Goal: Information Seeking & Learning: Stay updated

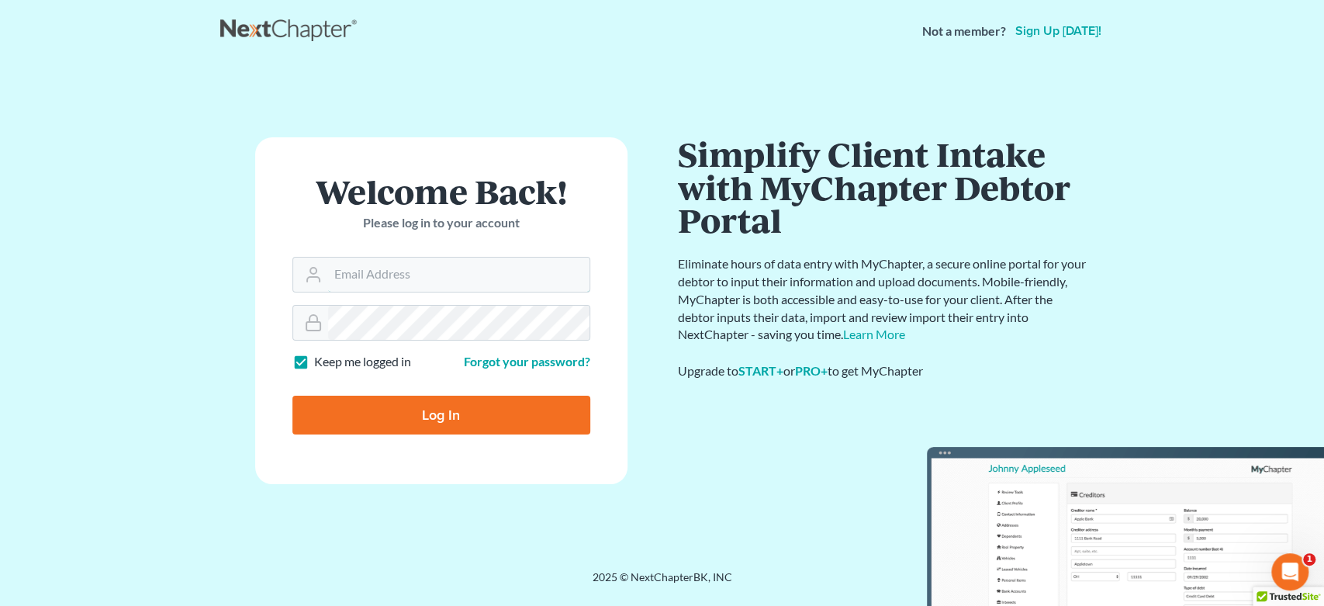
type input "legalstaff@harnagelaw.com"
drag, startPoint x: 524, startPoint y: 405, endPoint x: 513, endPoint y: 409, distance: 10.8
click at [522, 407] on input "Log In" at bounding box center [441, 415] width 298 height 39
type input "Thinking..."
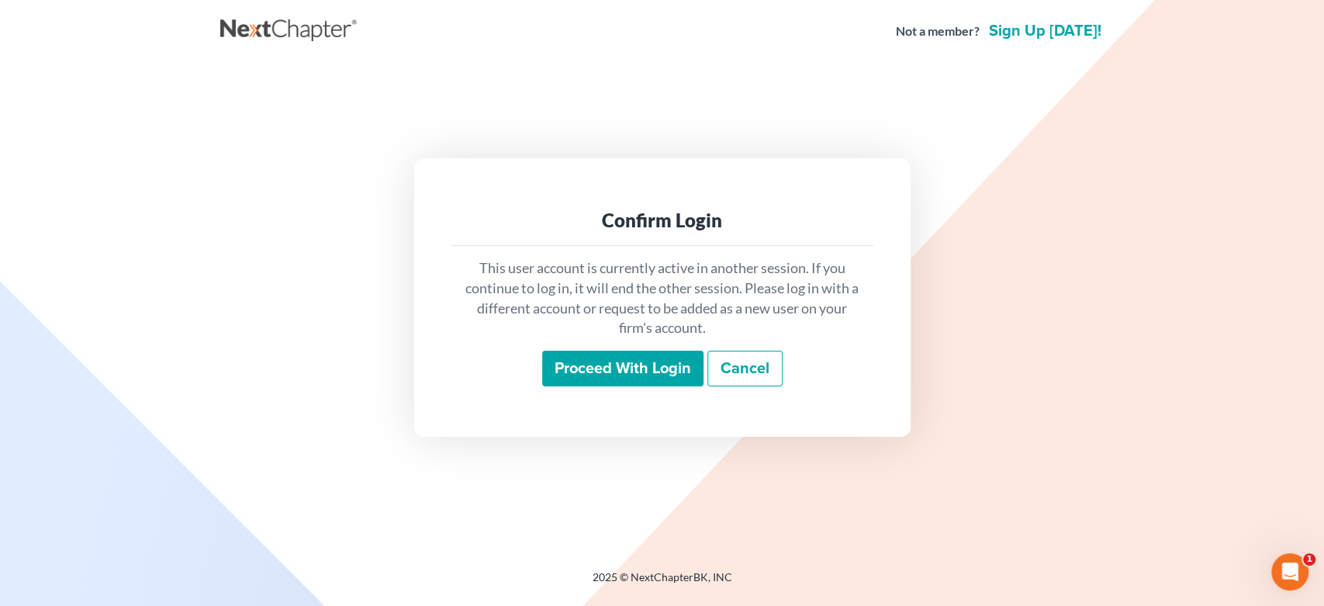
click at [614, 371] on input "Proceed with login" at bounding box center [622, 369] width 161 height 36
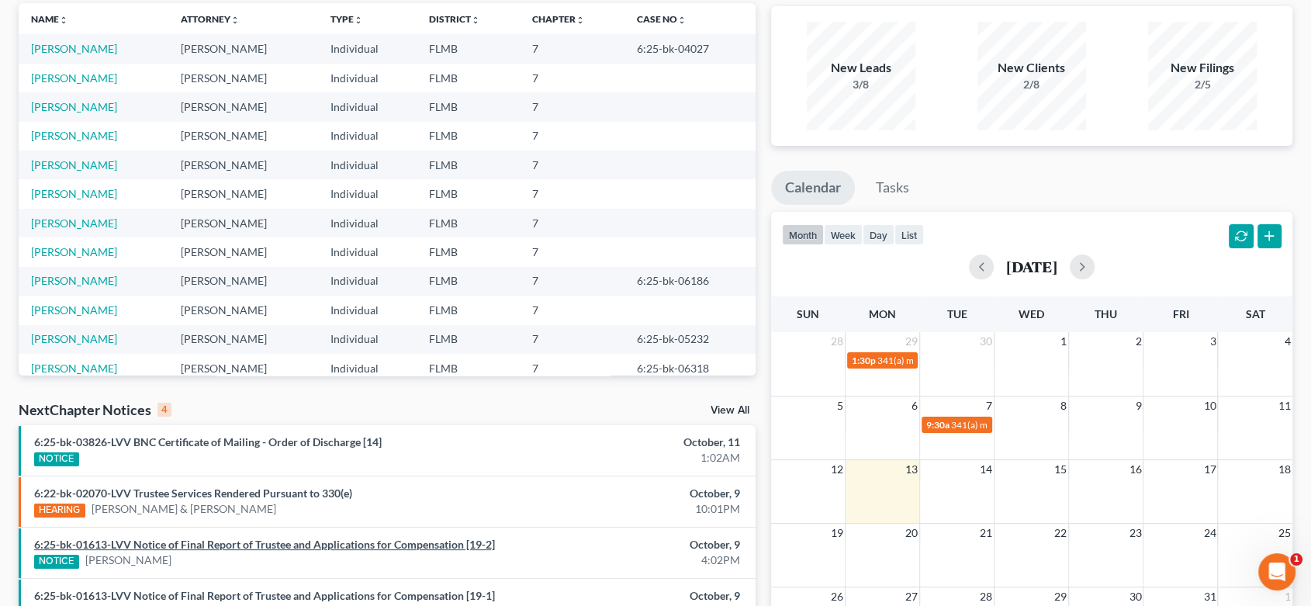
scroll to position [289, 0]
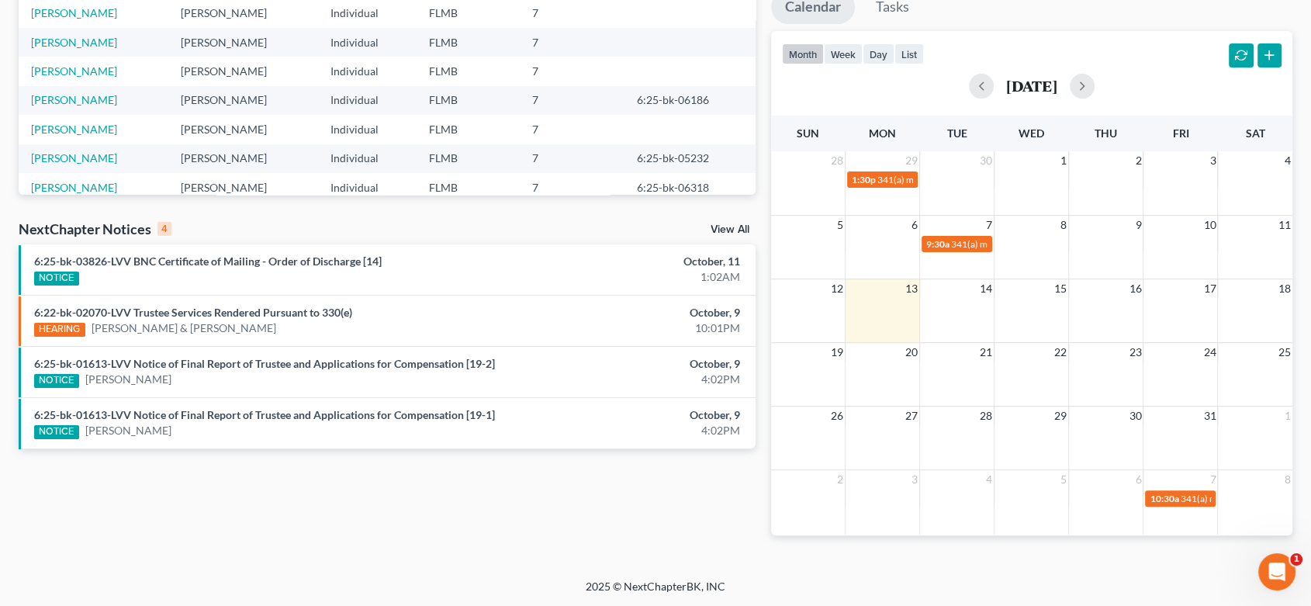
click at [724, 226] on link "View All" at bounding box center [730, 229] width 39 height 11
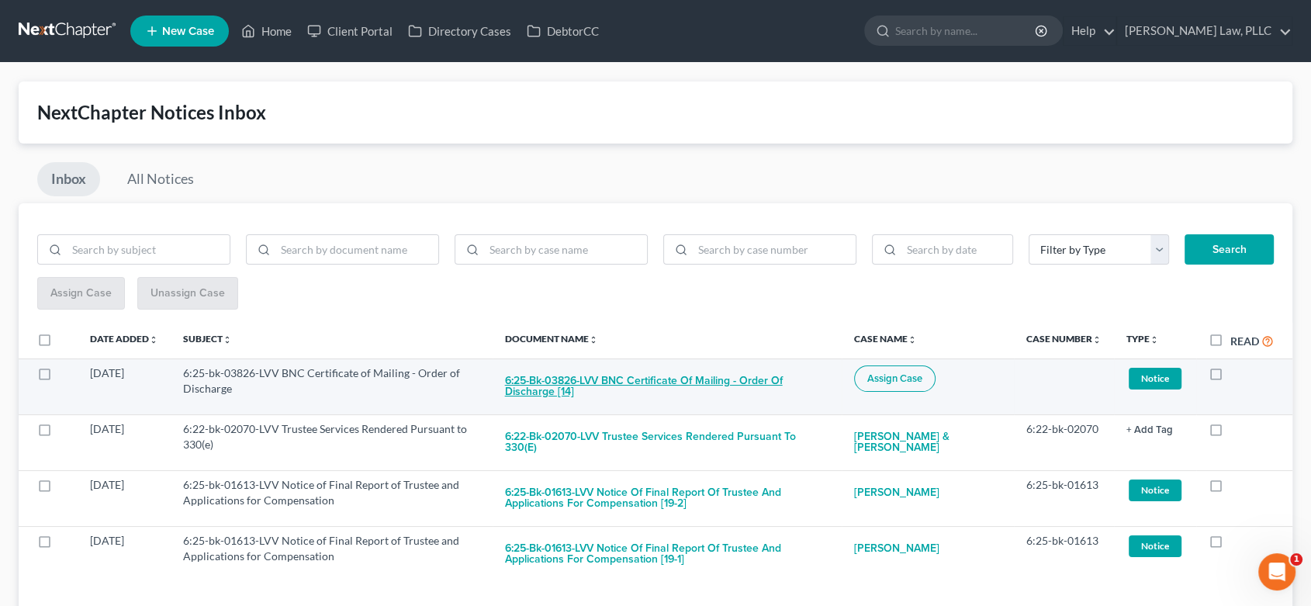
click at [634, 382] on button "6:25-bk-03826-LVV BNC Certificate of Mailing - Order of Discharge [14]" at bounding box center [667, 386] width 324 height 42
checkbox input "true"
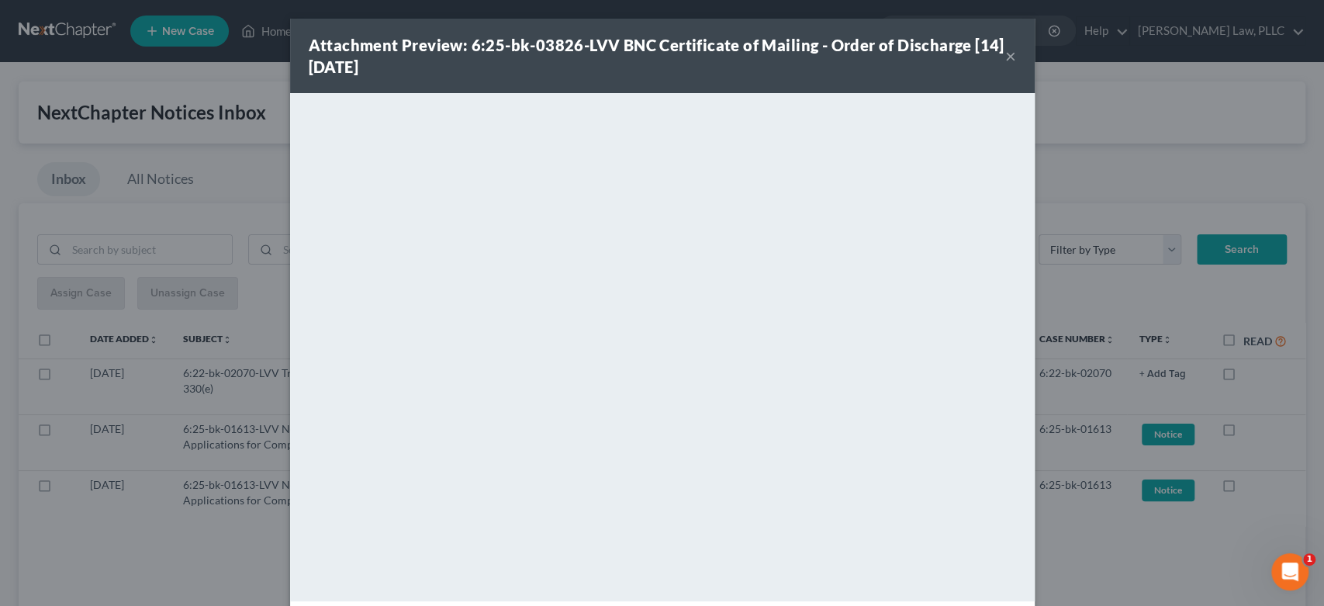
click at [1005, 61] on button "×" at bounding box center [1010, 56] width 11 height 19
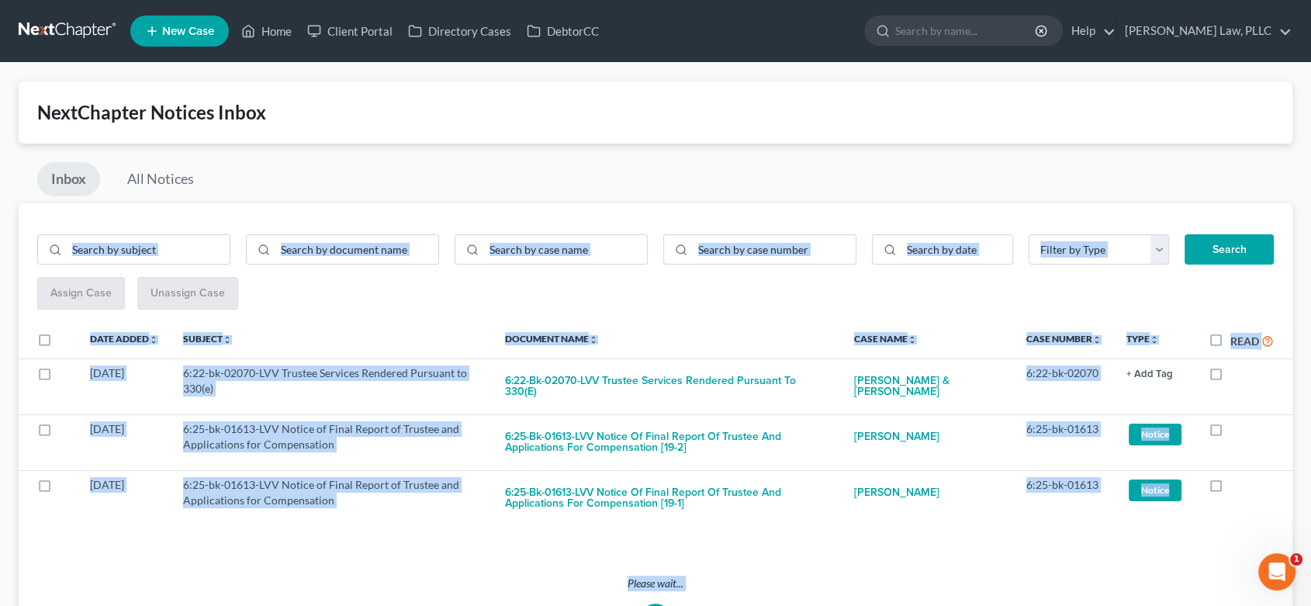
drag, startPoint x: 998, startPoint y: 64, endPoint x: 511, endPoint y: 140, distance: 493.1
drag, startPoint x: 144, startPoint y: 171, endPoint x: 134, endPoint y: 175, distance: 10.6
click at [142, 172] on link "All Notices" at bounding box center [160, 179] width 95 height 34
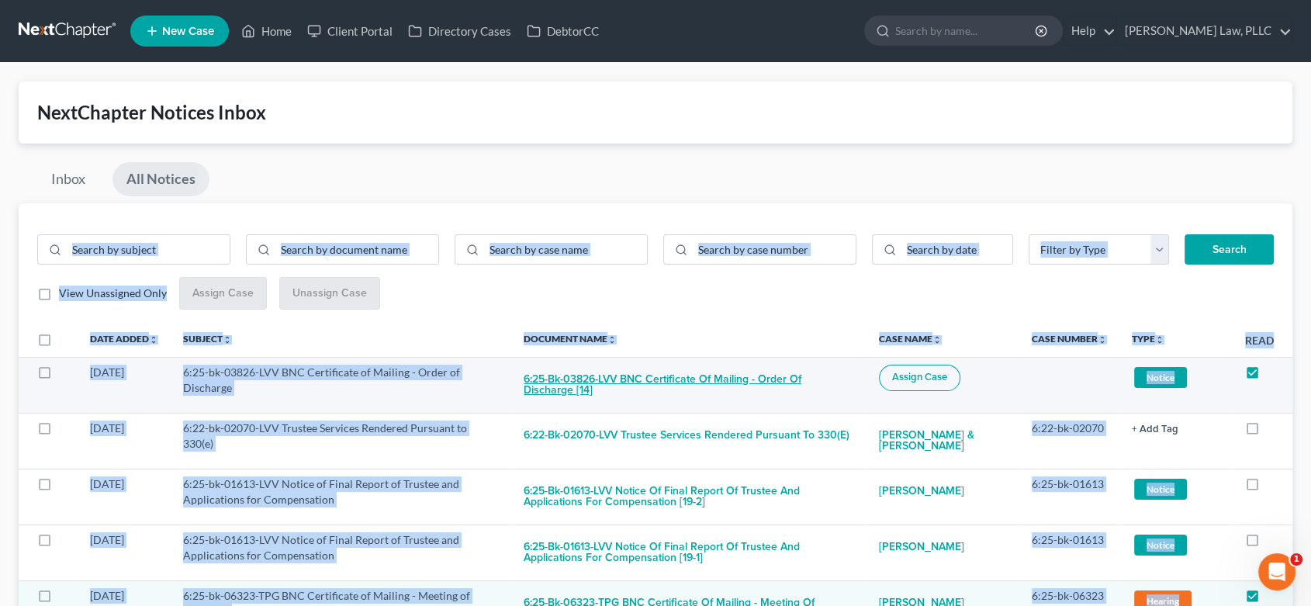
click at [586, 376] on button "6:25-bk-03826-LVV BNC Certificate of Mailing - Order of Discharge [14]" at bounding box center [689, 386] width 330 height 42
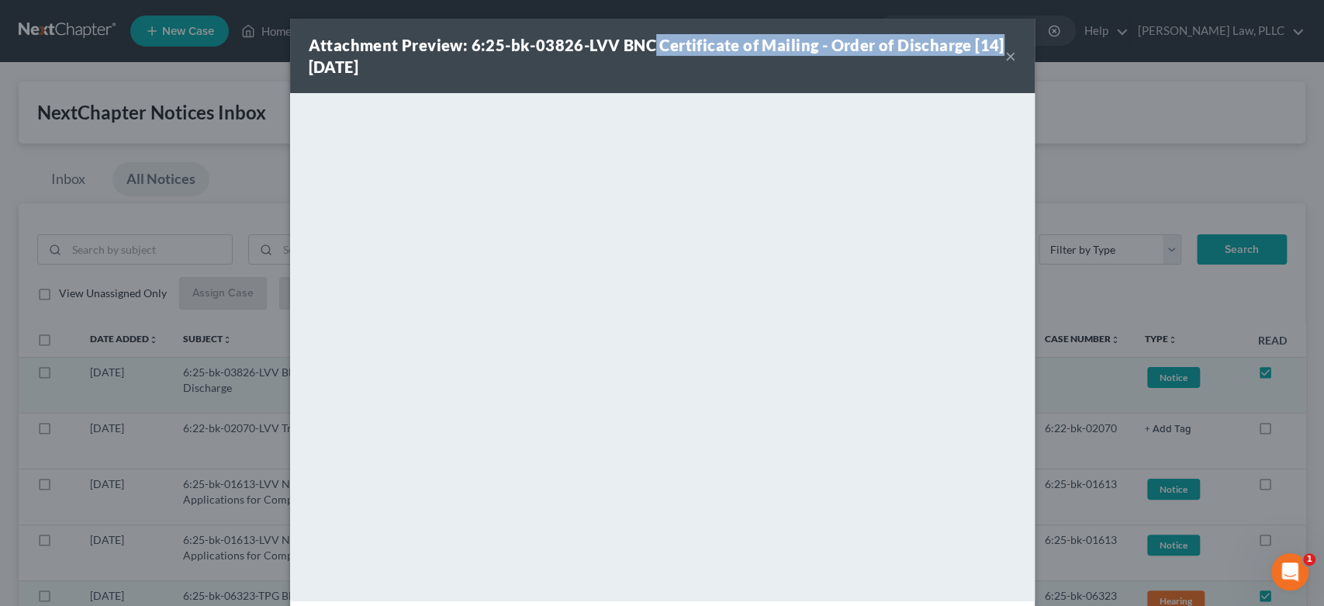
drag, startPoint x: 639, startPoint y: 40, endPoint x: 859, endPoint y: 29, distance: 220.6
click at [989, 37] on div "Attachment Preview: 6:25-bk-03826-LVV BNC Certificate of Mailing - Order of Dis…" at bounding box center [657, 55] width 697 height 43
copy strong "Certificate of Mailing - Order of Discharge [14]"
click at [1008, 54] on button "×" at bounding box center [1010, 56] width 11 height 19
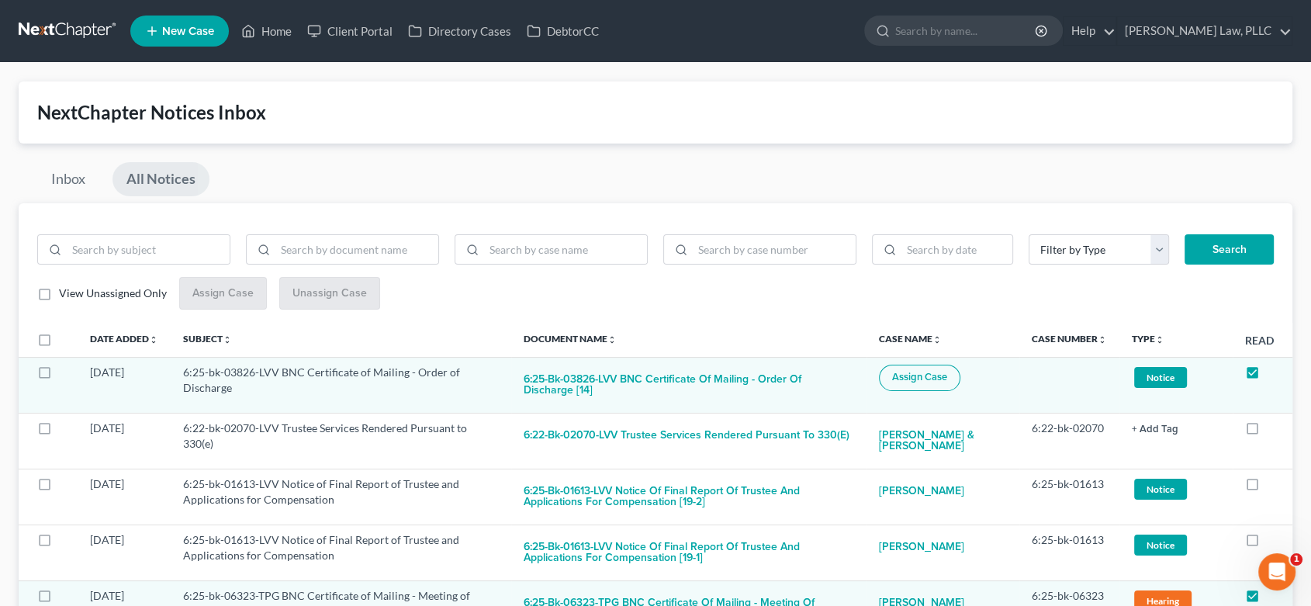
click at [55, 23] on link at bounding box center [68, 31] width 99 height 28
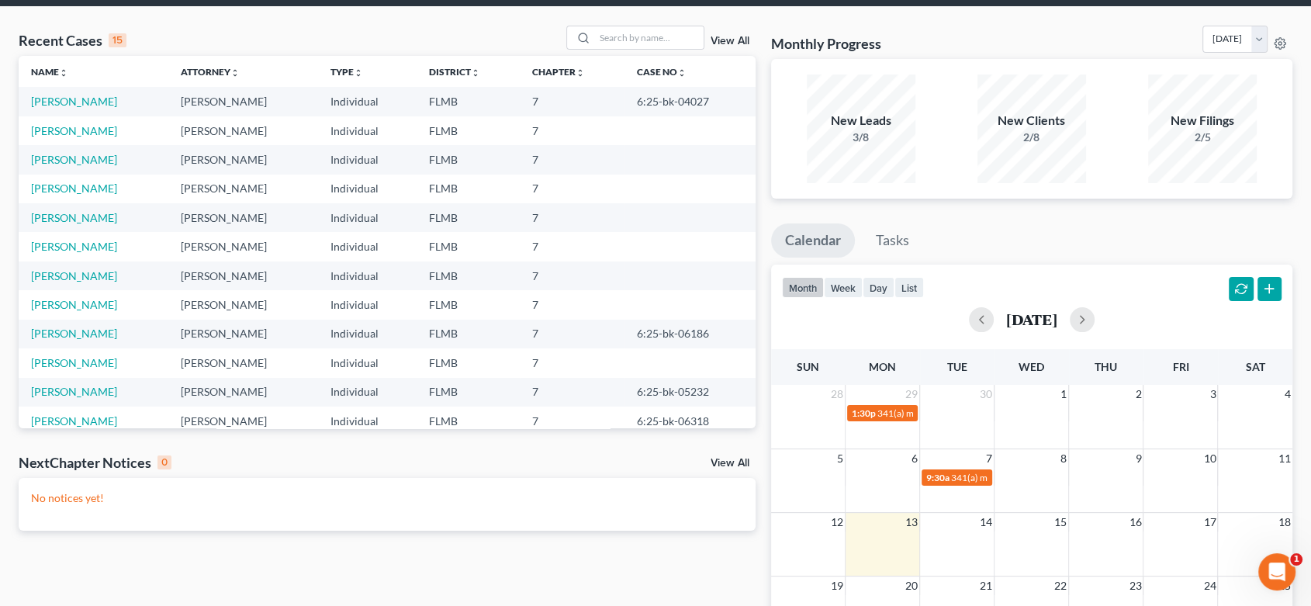
scroll to position [86, 0]
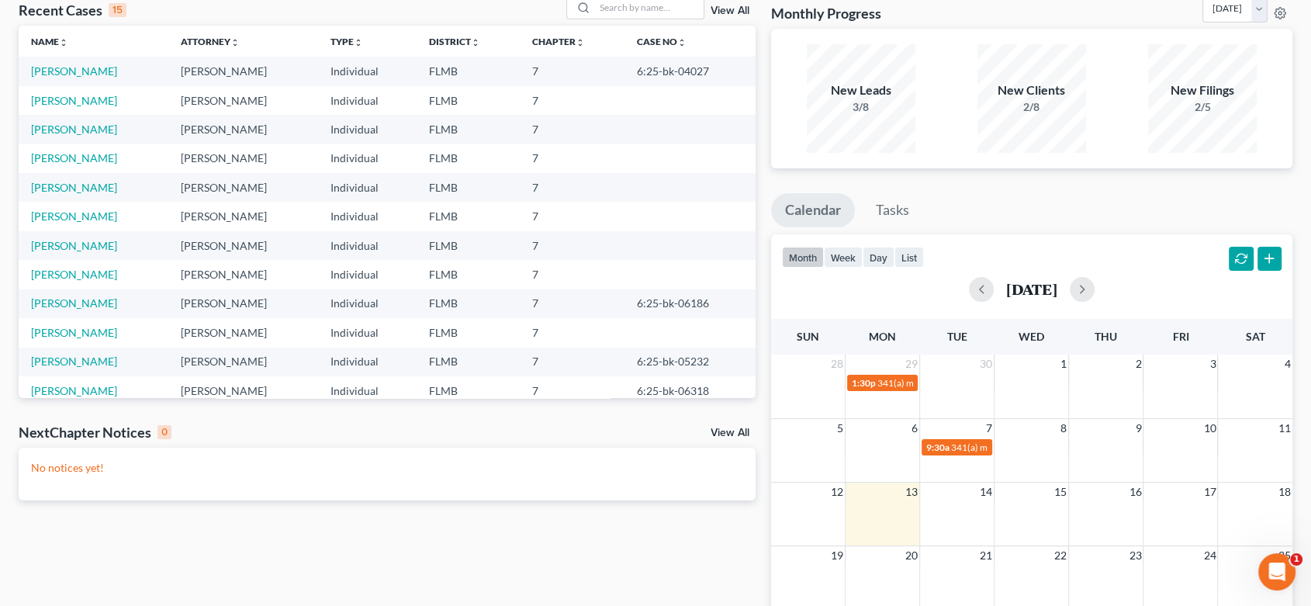
drag, startPoint x: 733, startPoint y: 421, endPoint x: 729, endPoint y: 428, distance: 8.0
click at [733, 423] on div "Recent Cases 15 View All Name unfold_more expand_more expand_less Attorney unfo…" at bounding box center [387, 379] width 752 height 768
drag, startPoint x: 727, startPoint y: 430, endPoint x: 724, endPoint y: 451, distance: 21.2
click at [727, 431] on link "View All" at bounding box center [730, 432] width 39 height 11
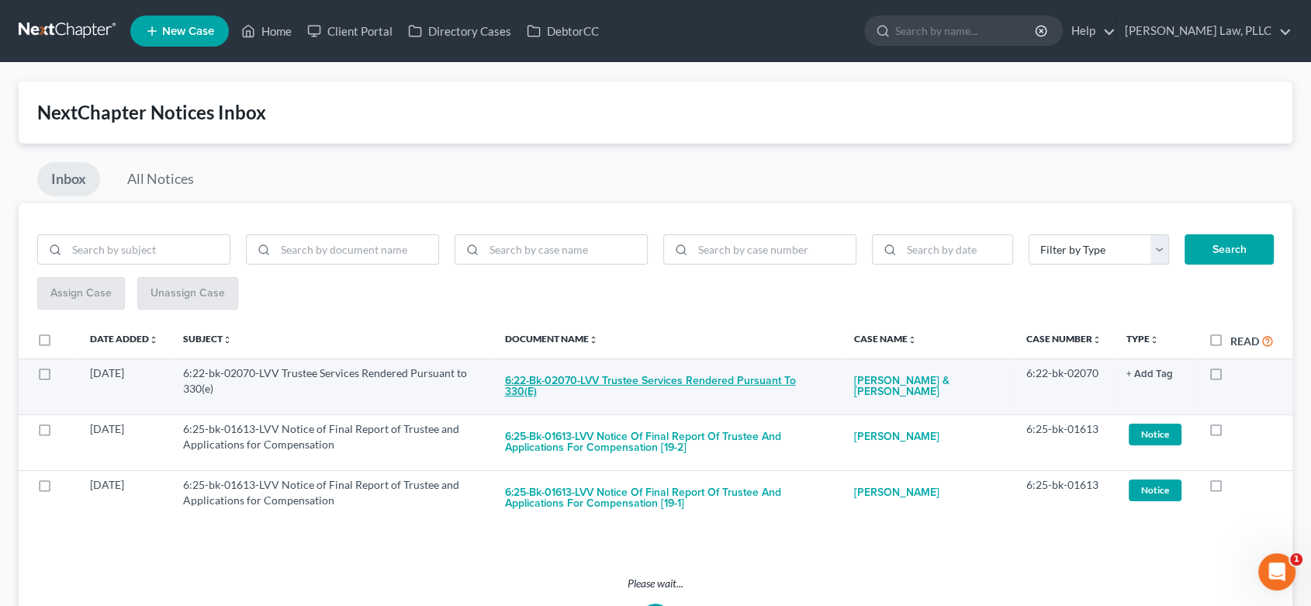
click at [605, 373] on button "6:22-bk-02070-LVV Trustee Services Rendered Pursuant to 330(e)" at bounding box center [667, 386] width 324 height 42
checkbox input "true"
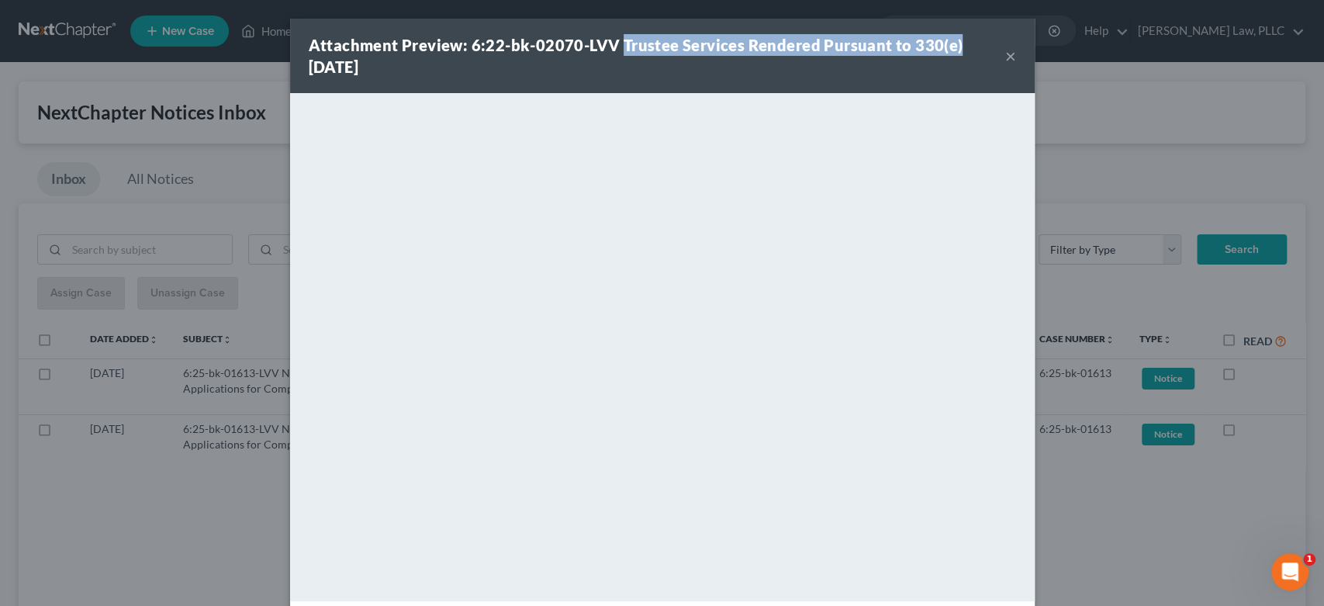
drag, startPoint x: 613, startPoint y: 43, endPoint x: 945, endPoint y: 44, distance: 332.0
click at [945, 44] on strong "Attachment Preview: 6:22-bk-02070-LVV Trustee Services Rendered Pursuant to 330…" at bounding box center [636, 56] width 655 height 40
copy strong "Trustee Services Rendered Pursuant to 330(e)"
click at [1005, 64] on button "×" at bounding box center [1010, 56] width 11 height 19
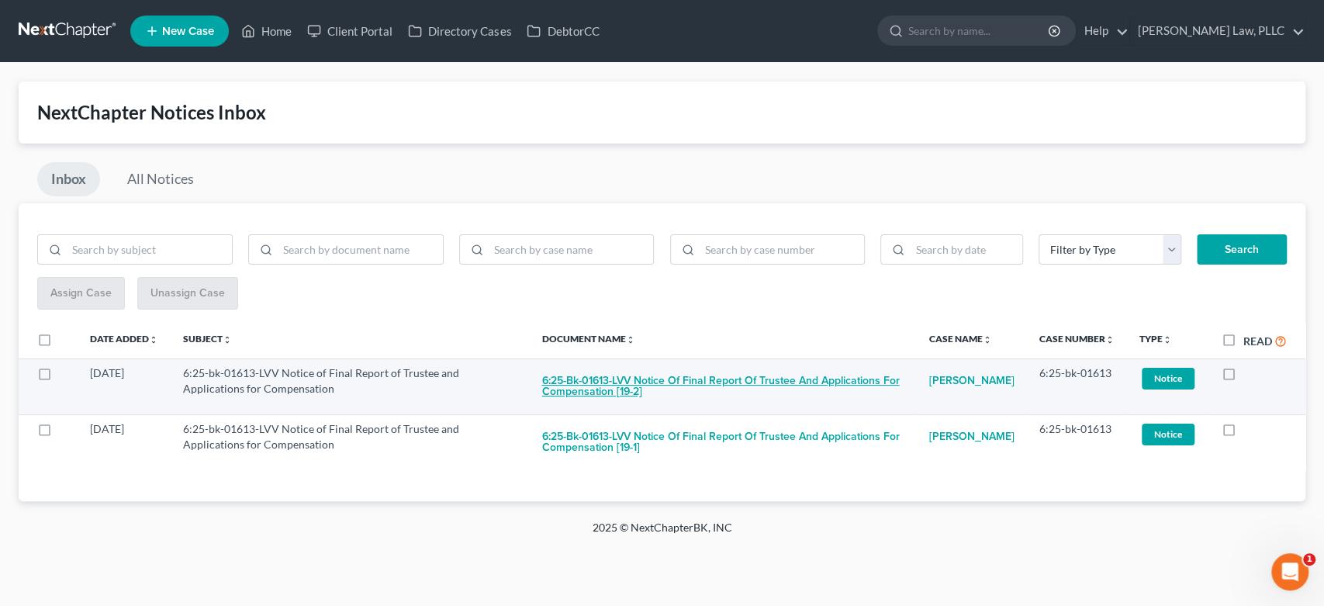
click at [680, 380] on button "6:25-bk-01613-LVV Notice of Final Report of Trustee and Applications for Compen…" at bounding box center [722, 386] width 363 height 42
checkbox input "true"
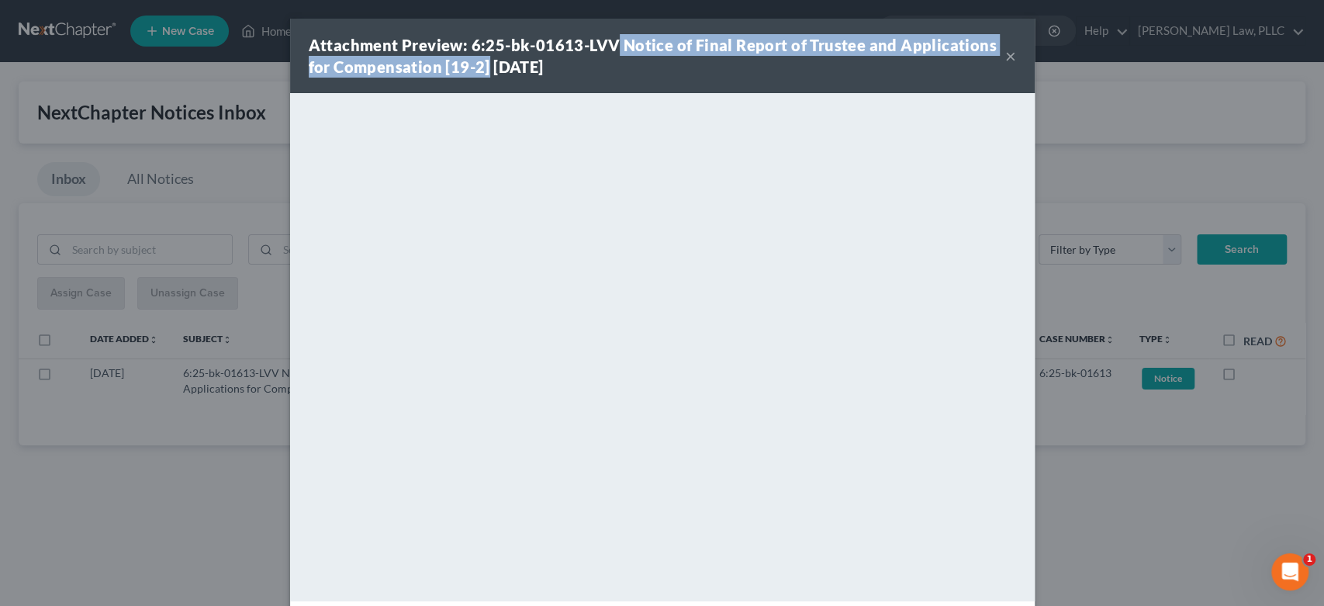
drag, startPoint x: 603, startPoint y: 46, endPoint x: 467, endPoint y: 73, distance: 138.4
click at [477, 72] on strong "Attachment Preview: 6:25-bk-01613-LVV Notice of Final Report of Trustee and App…" at bounding box center [653, 56] width 688 height 40
copy strong "Notice of Final Report of Trustee and Applications for Compensation [19-2"
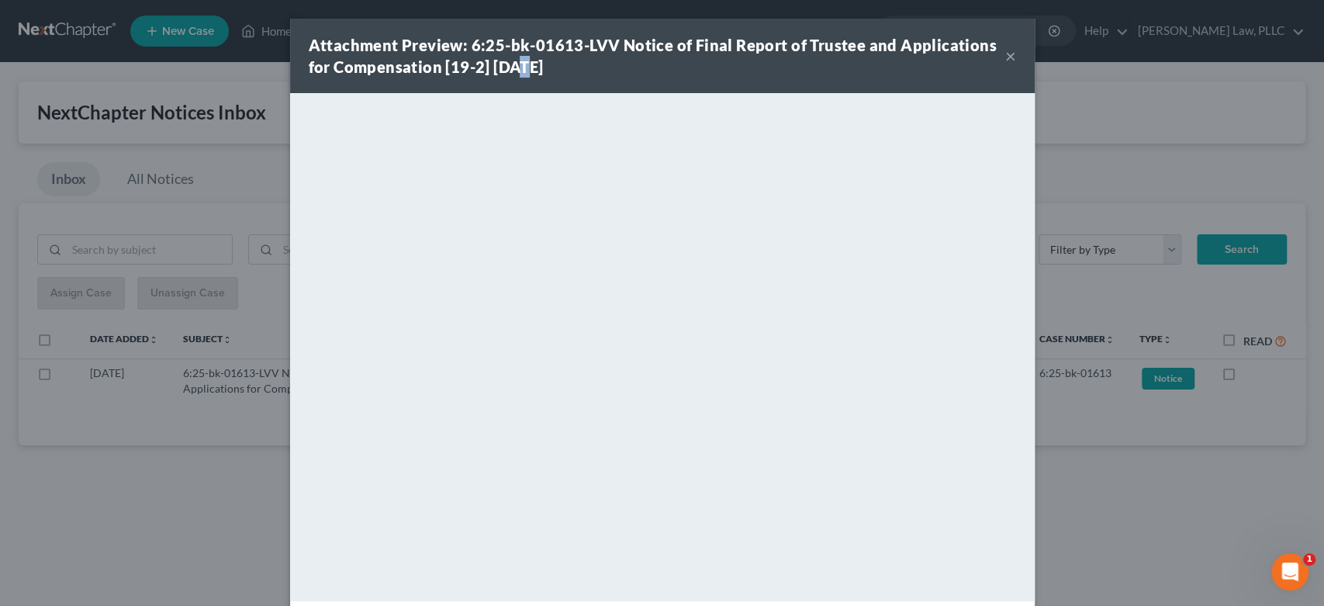
drag, startPoint x: 512, startPoint y: 79, endPoint x: 474, endPoint y: 73, distance: 38.5
click at [502, 78] on div "Attachment Preview: 6:25-bk-01613-LVV Notice of Final Report of Trustee and App…" at bounding box center [662, 56] width 745 height 74
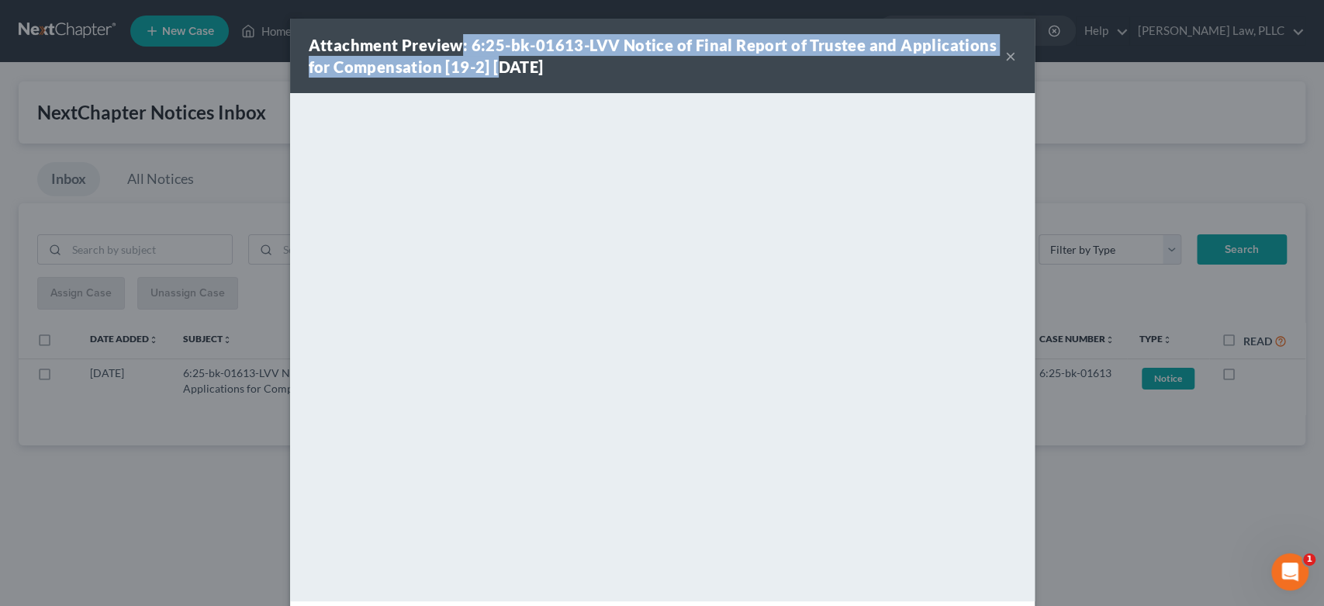
drag, startPoint x: 486, startPoint y: 70, endPoint x: 455, endPoint y: 57, distance: 33.7
click at [455, 54] on strong "Attachment Preview: 6:25-bk-01613-LVV Notice of Final Report of Trustee and App…" at bounding box center [653, 56] width 688 height 40
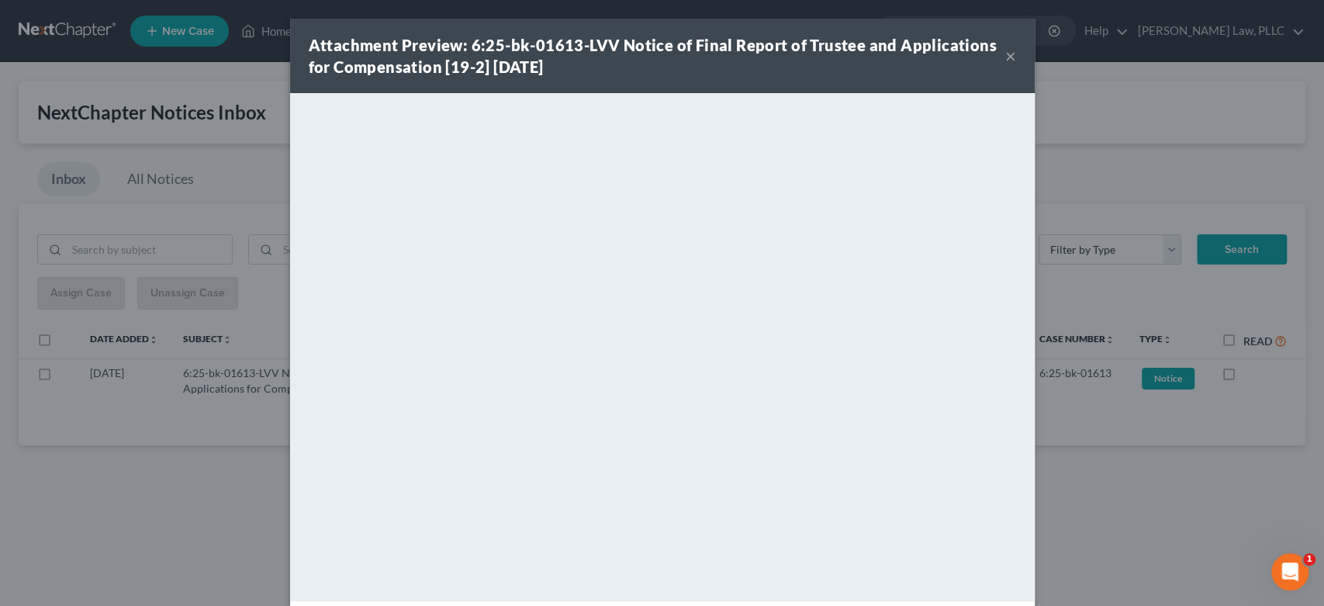
drag, startPoint x: 642, startPoint y: 79, endPoint x: 632, endPoint y: 84, distance: 11.1
click at [644, 81] on div "Attachment Preview: 6:25-bk-01613-LVV Notice of Final Report of Trustee and App…" at bounding box center [662, 56] width 745 height 74
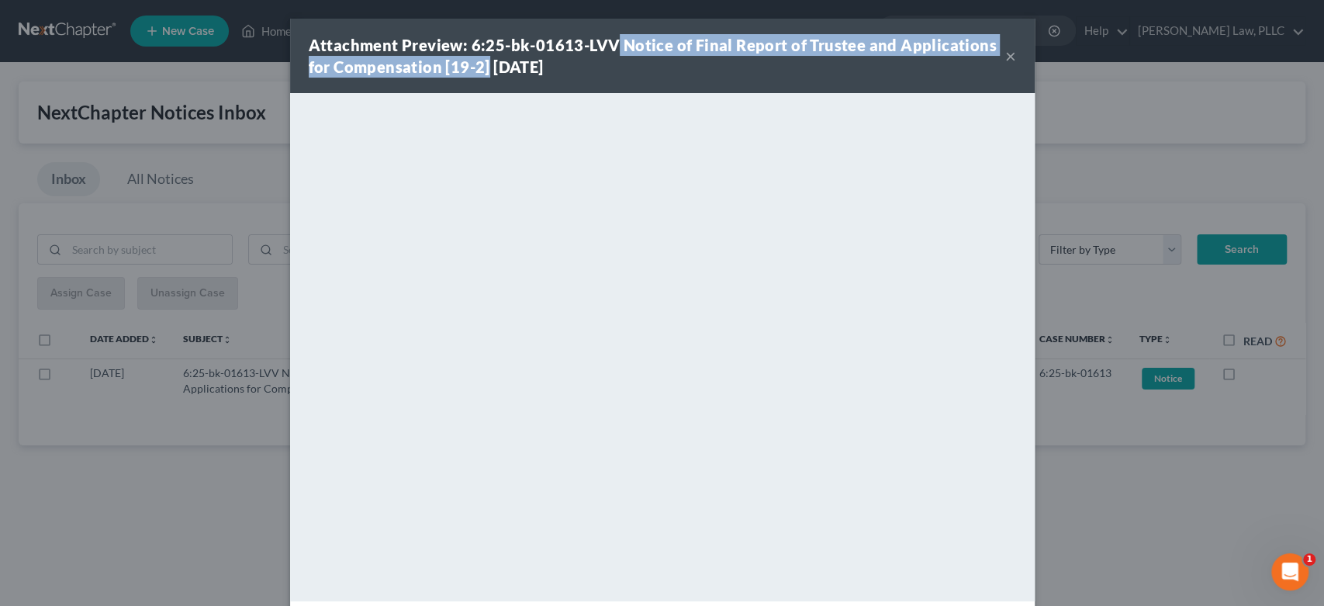
drag, startPoint x: 482, startPoint y: 66, endPoint x: 624, endPoint y: 37, distance: 144.8
click at [608, 27] on div "Attachment Preview: 6:25-bk-01613-LVV Notice of Final Report of Trustee and App…" at bounding box center [662, 56] width 745 height 74
copy strong "Notice of Final Report of Trustee and Applications for Compensation [19-2]"
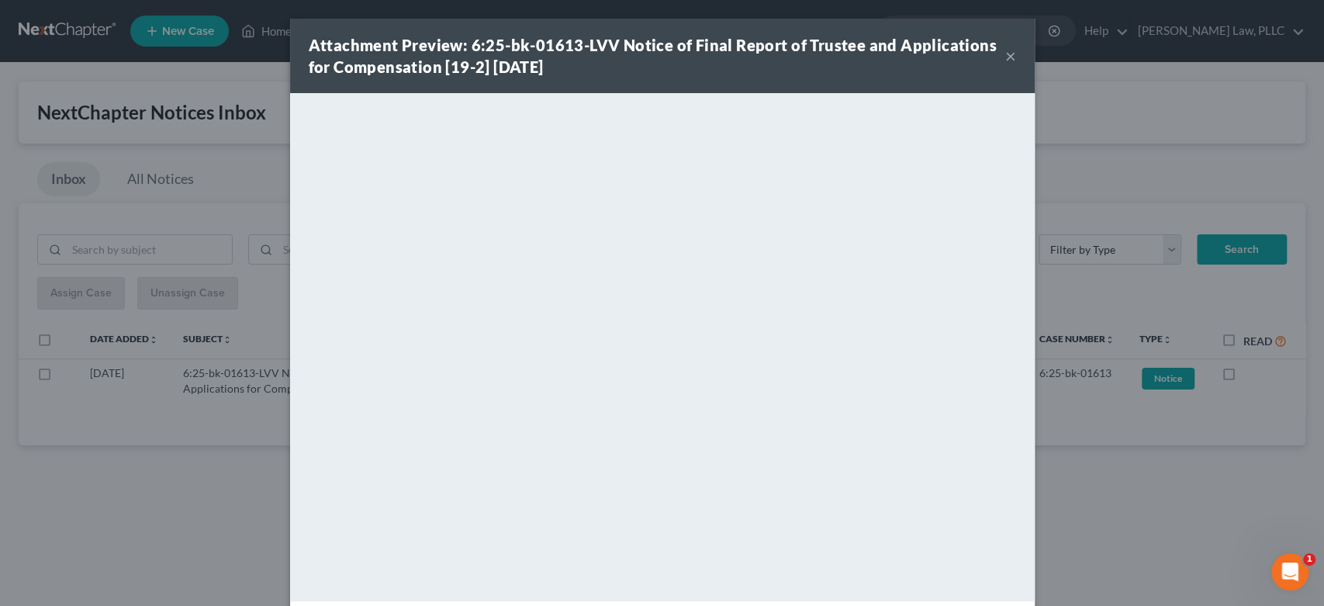
drag, startPoint x: 1015, startPoint y: 66, endPoint x: 1006, endPoint y: 63, distance: 9.1
click at [1010, 64] on div "Attachment Preview: 6:25-bk-01613-LVV Notice of Final Report of Trustee and App…" at bounding box center [662, 56] width 745 height 74
click at [1008, 60] on button "×" at bounding box center [1010, 56] width 11 height 19
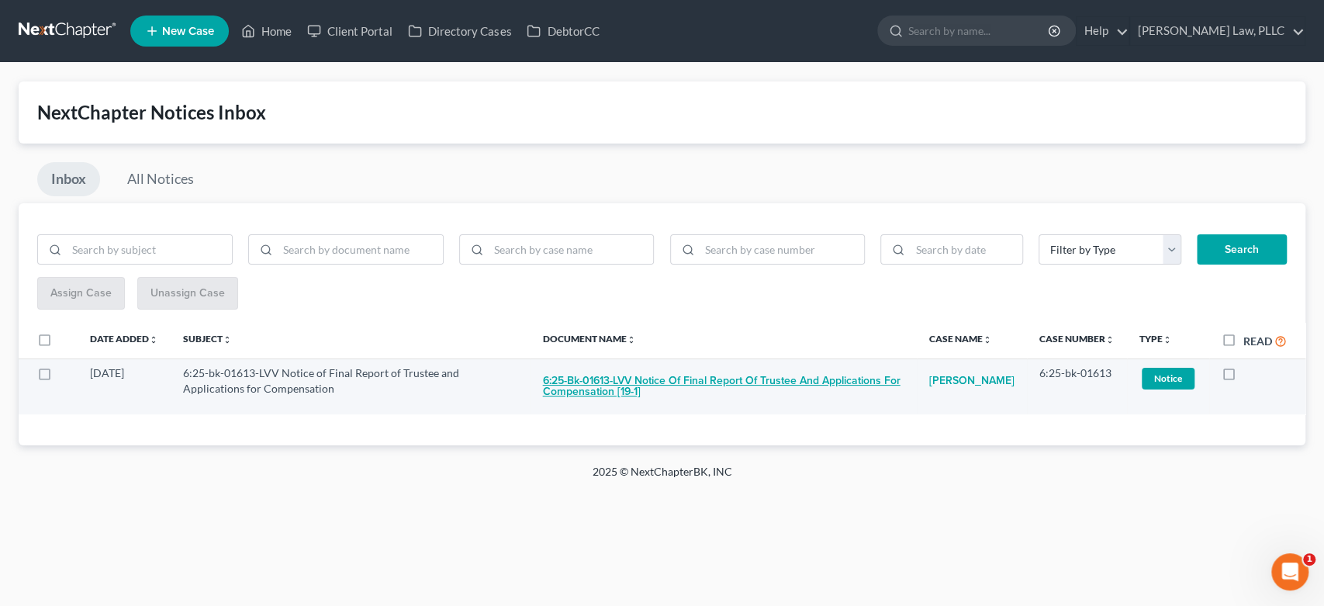
click at [780, 383] on button "6:25-bk-01613-LVV Notice of Final Report of Trustee and Applications for Compen…" at bounding box center [723, 386] width 361 height 42
checkbox input "true"
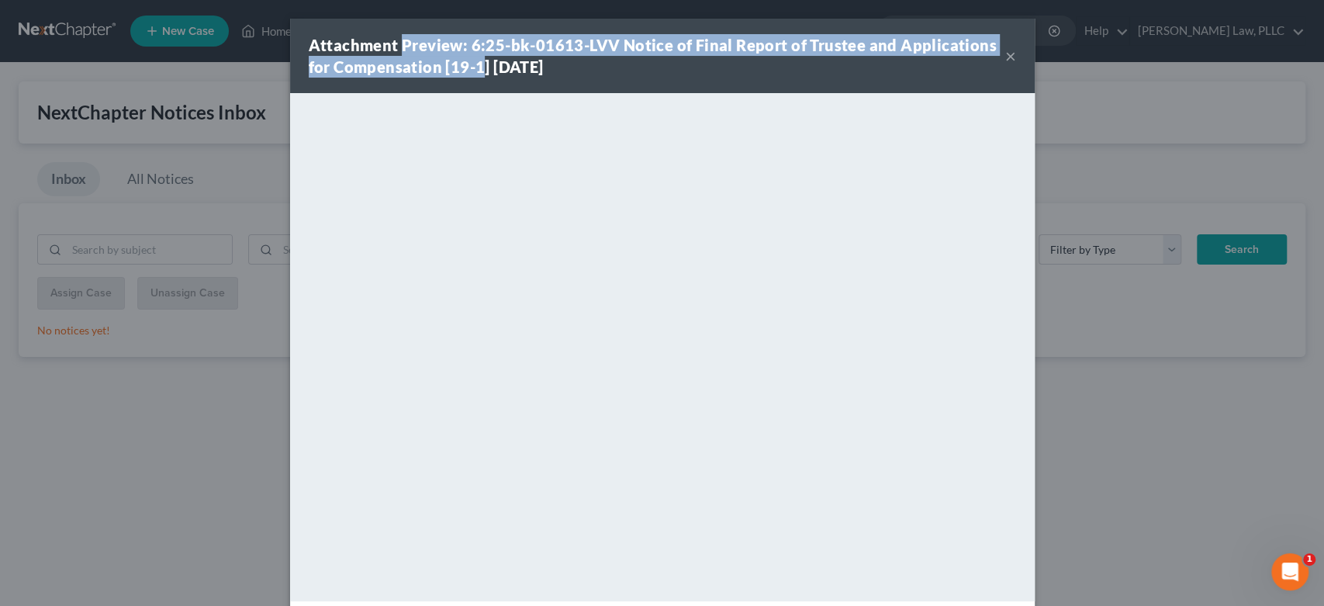
drag, startPoint x: 475, startPoint y: 62, endPoint x: 459, endPoint y: 61, distance: 15.5
click at [393, 41] on strong "Attachment Preview: 6:25-bk-01613-LVV Notice of Final Report of Trustee and App…" at bounding box center [653, 56] width 688 height 40
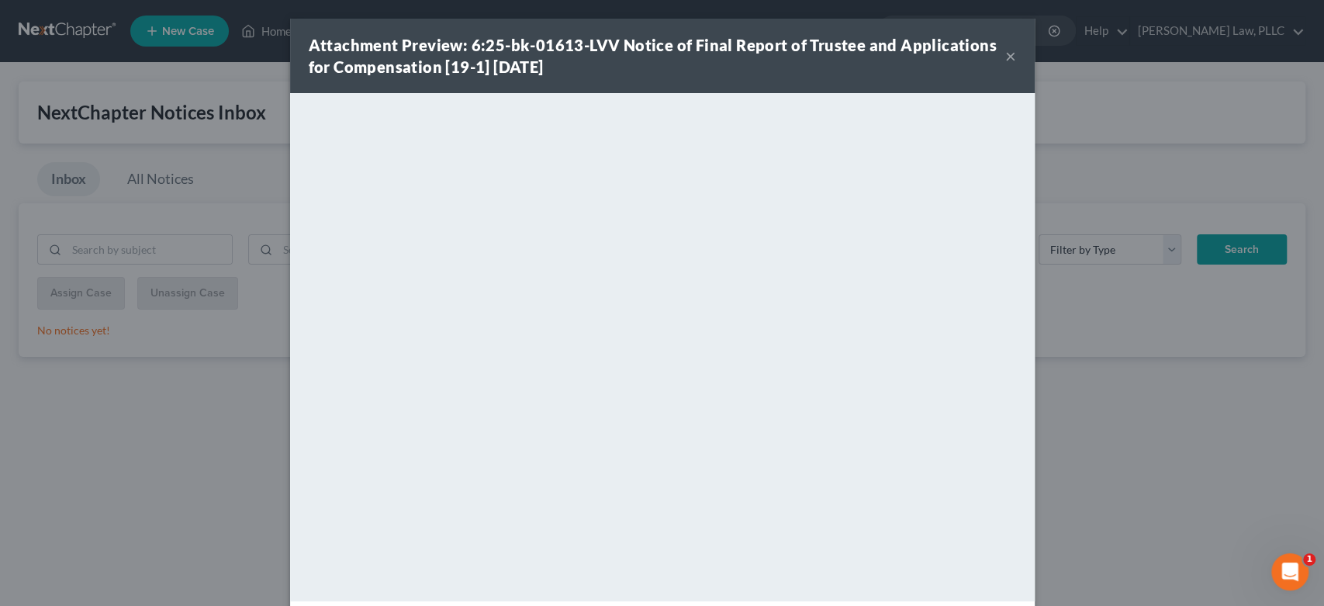
click at [490, 73] on strong "Attachment Preview: 6:25-bk-01613-LVV Notice of Final Report of Trustee and App…" at bounding box center [653, 56] width 688 height 40
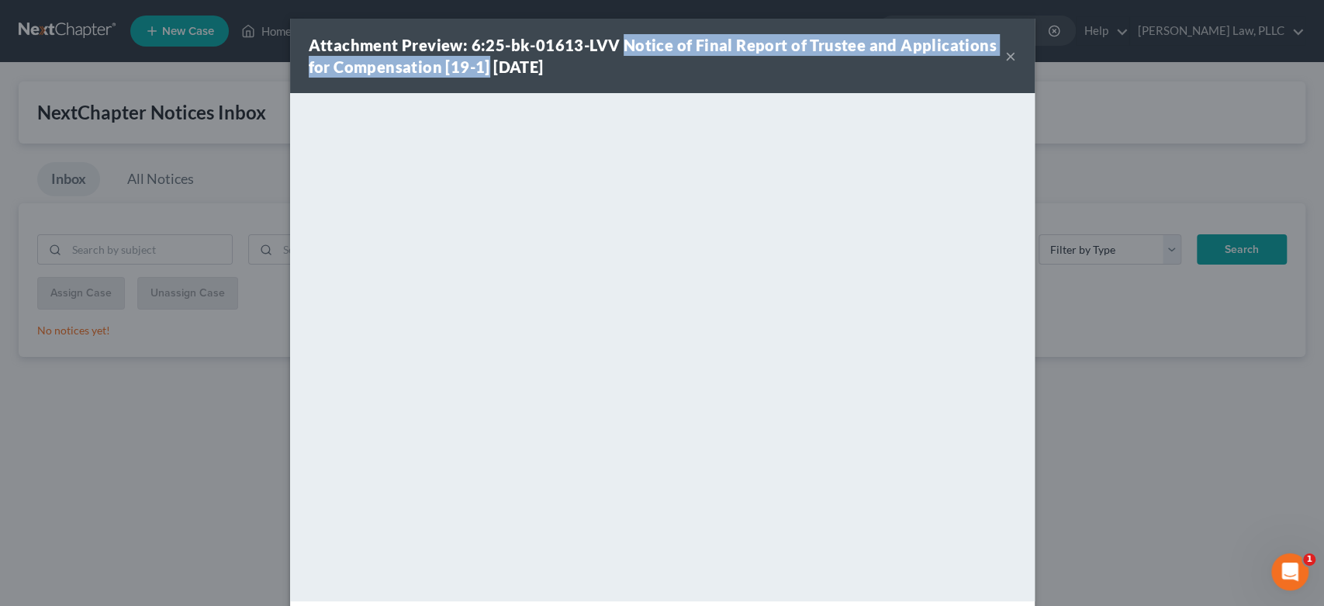
drag, startPoint x: 472, startPoint y: 69, endPoint x: 617, endPoint y: 39, distance: 148.2
click at [616, 39] on strong "Attachment Preview: 6:25-bk-01613-LVV Notice of Final Report of Trustee and App…" at bounding box center [653, 56] width 688 height 40
copy strong "Notice of Final Report of Trustee and Applications for Compensation [19-1]"
click at [1005, 57] on button "×" at bounding box center [1010, 56] width 11 height 19
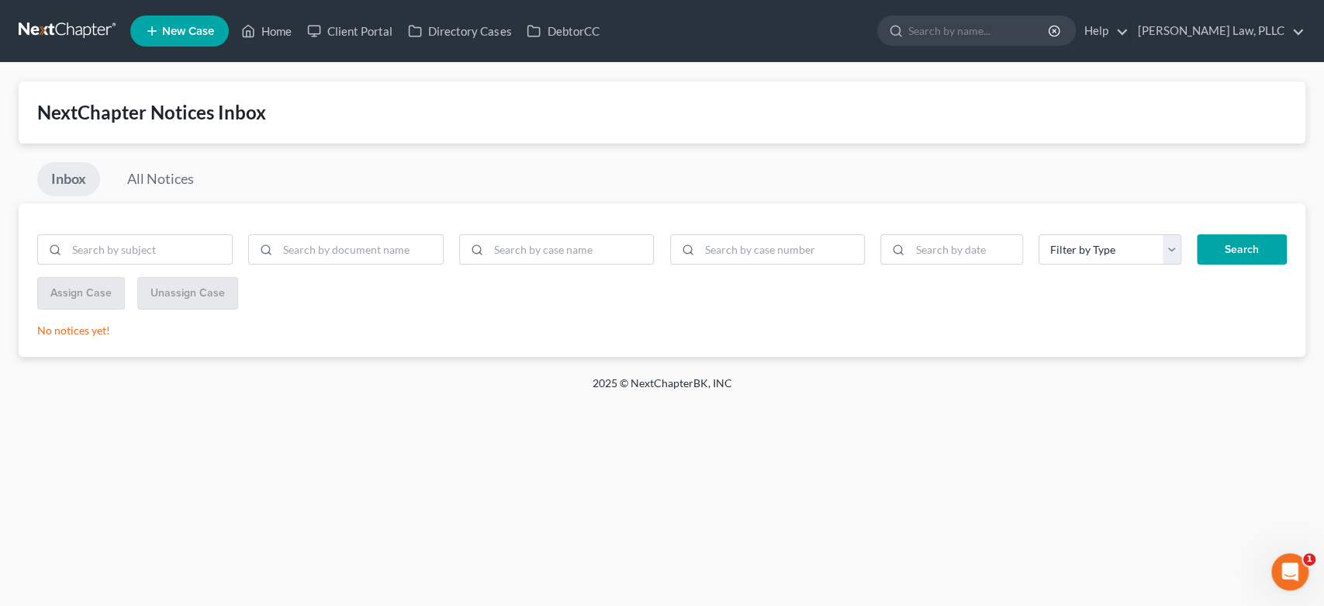
click at [81, 38] on link at bounding box center [68, 31] width 99 height 28
